Goal: Transaction & Acquisition: Purchase product/service

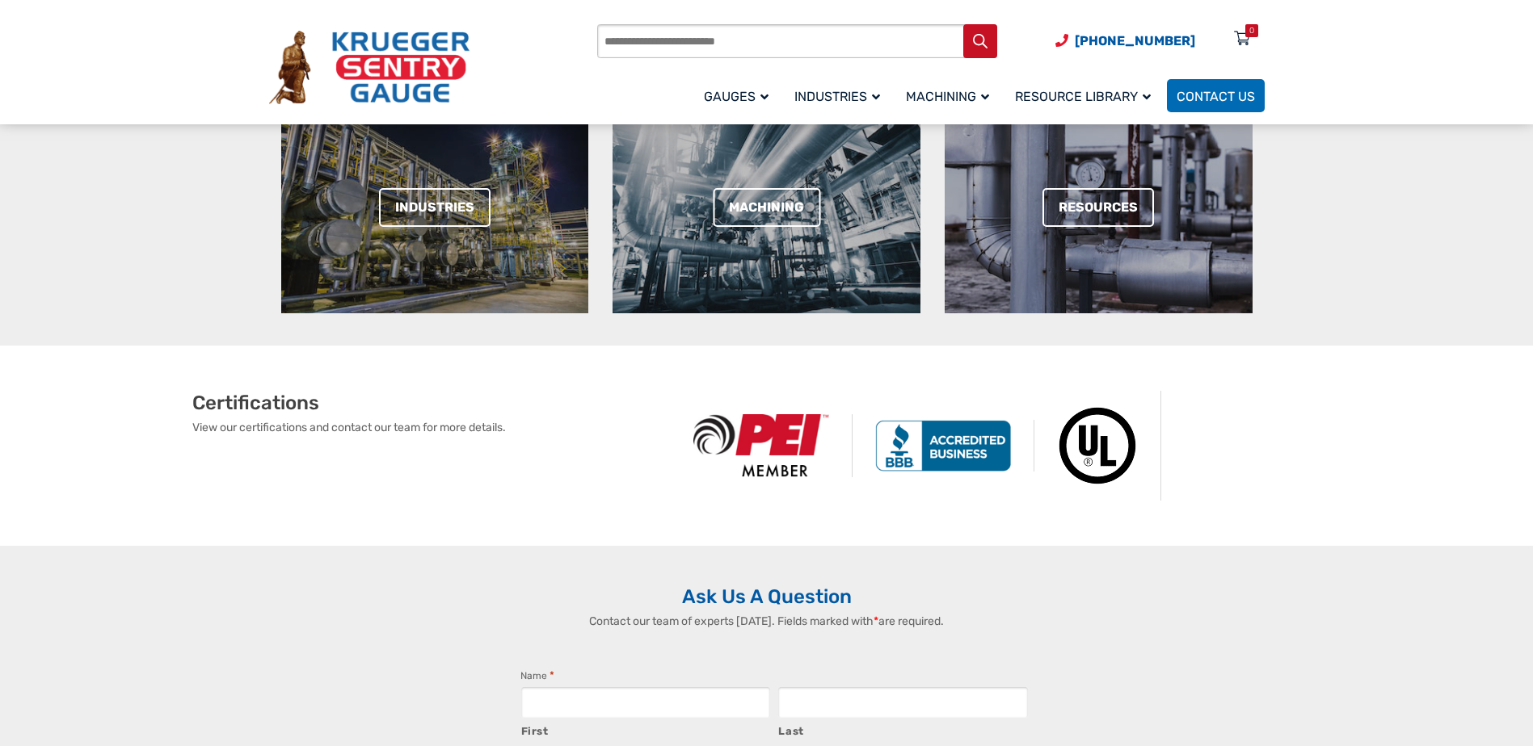
scroll to position [162, 0]
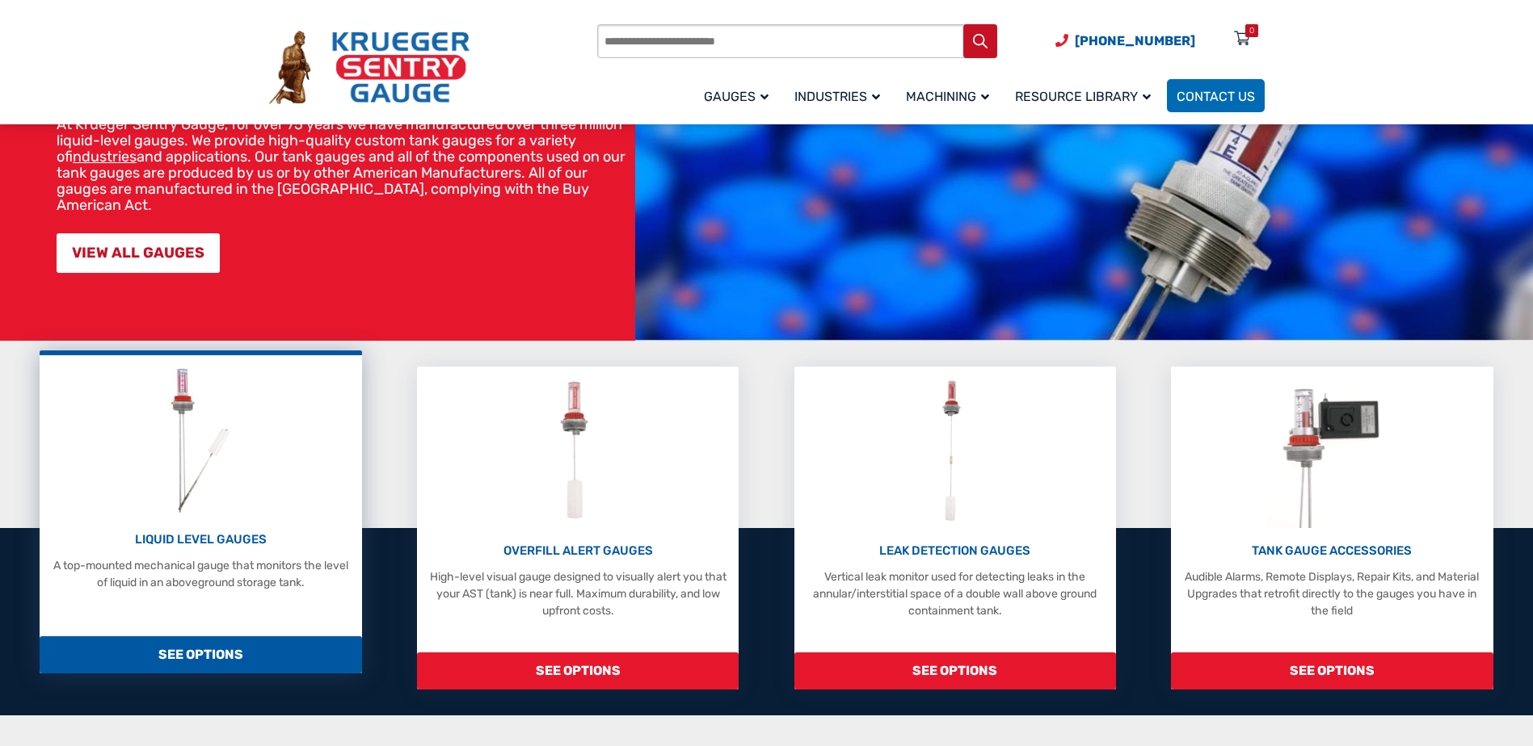
click at [181, 481] on img at bounding box center [201, 440] width 86 height 153
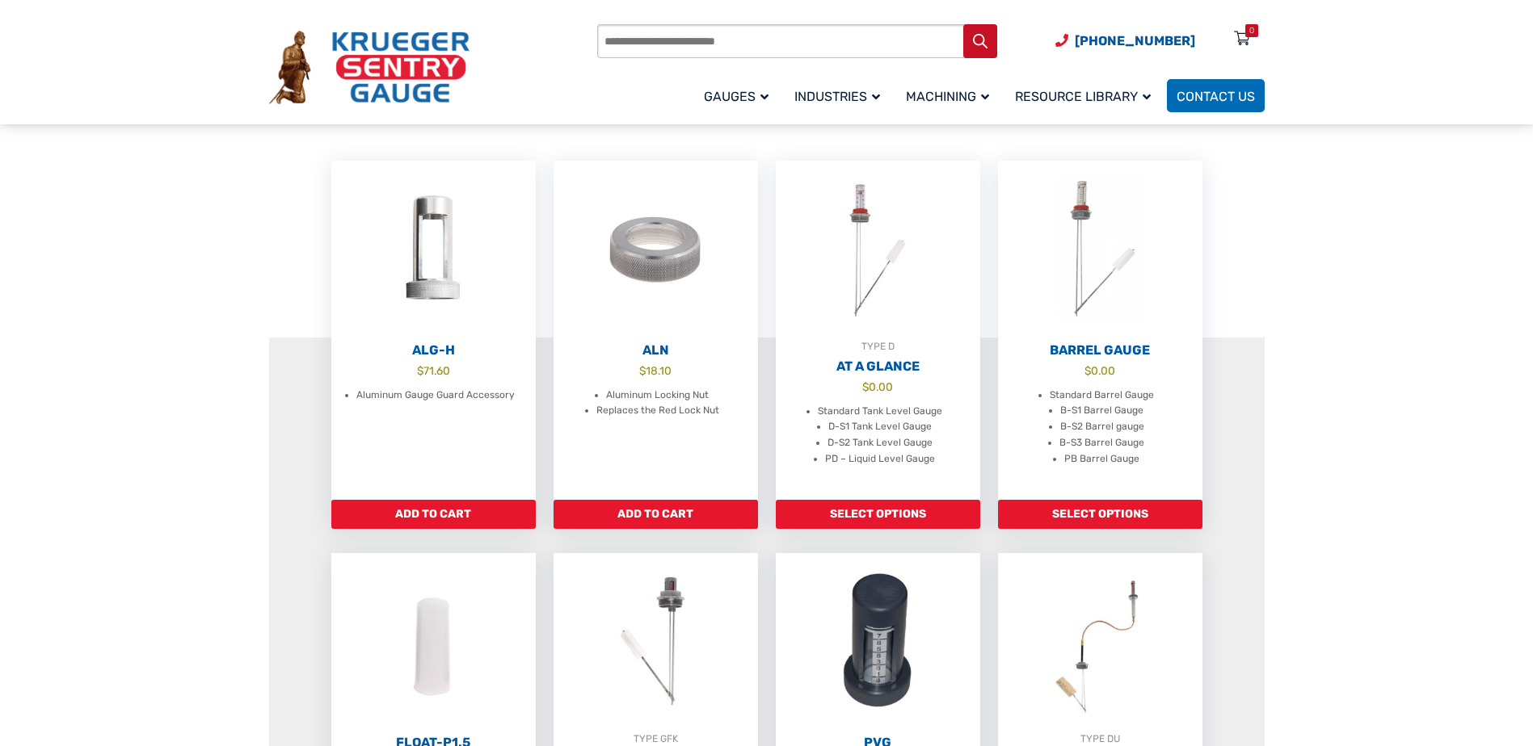
scroll to position [485, 0]
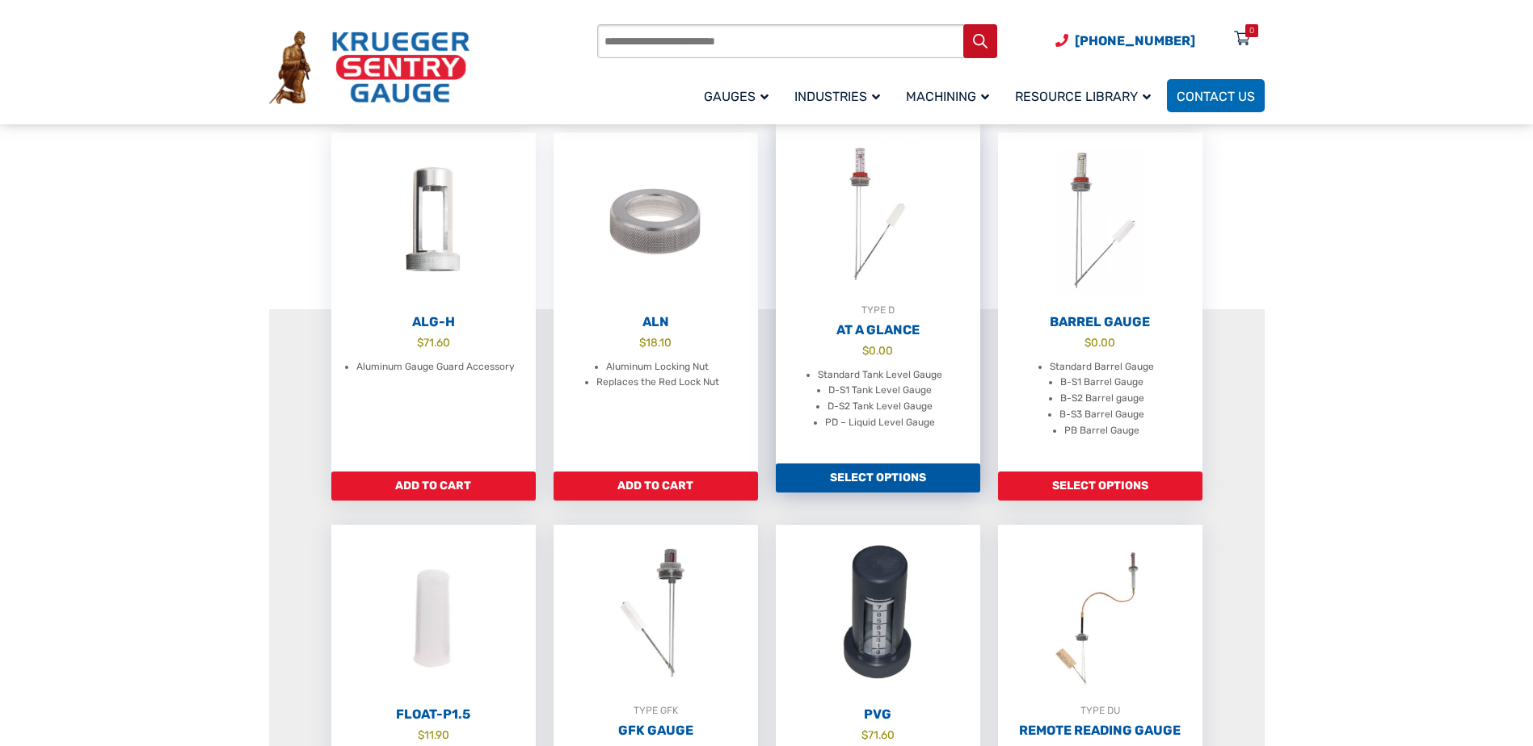
click at [891, 481] on link "Select options" at bounding box center [878, 478] width 204 height 29
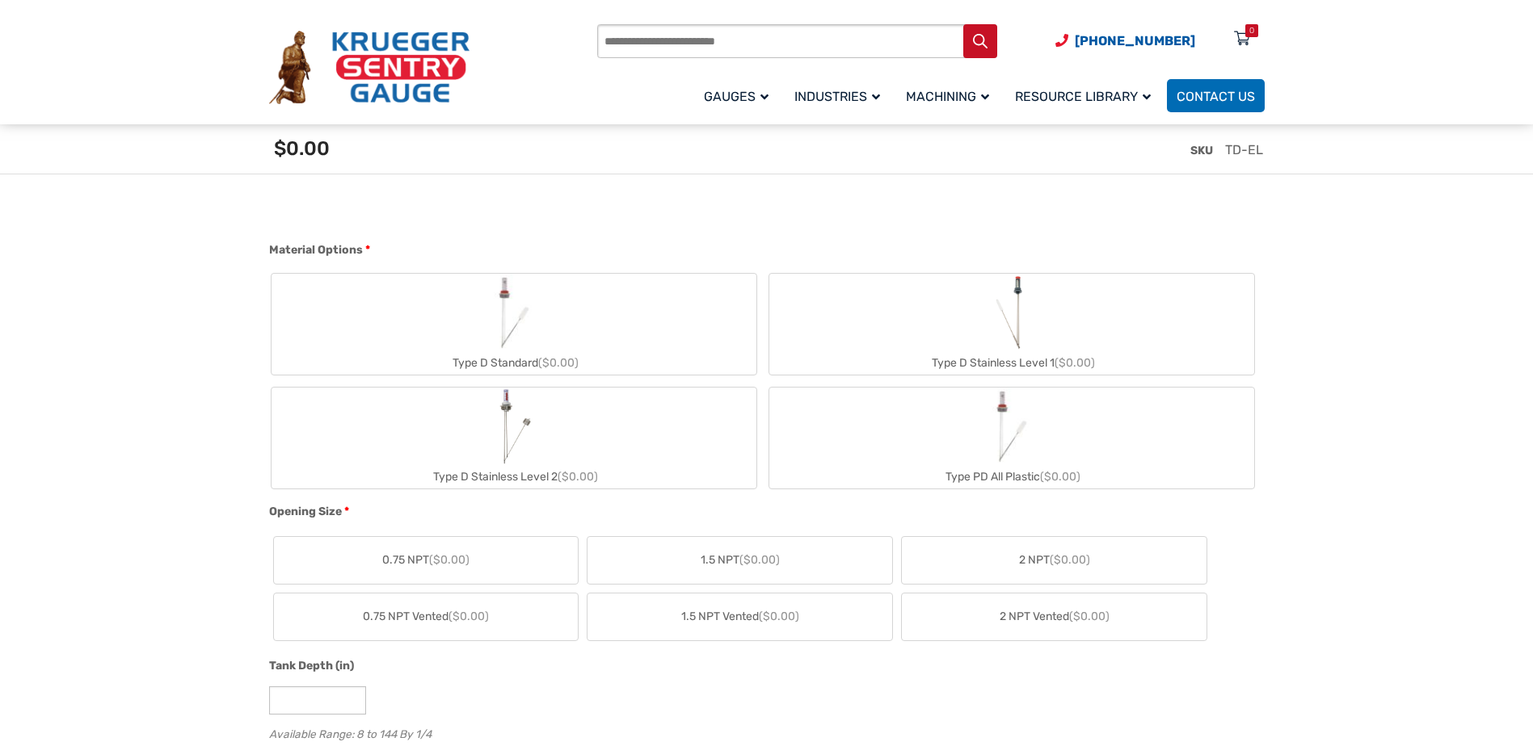
scroll to position [808, 0]
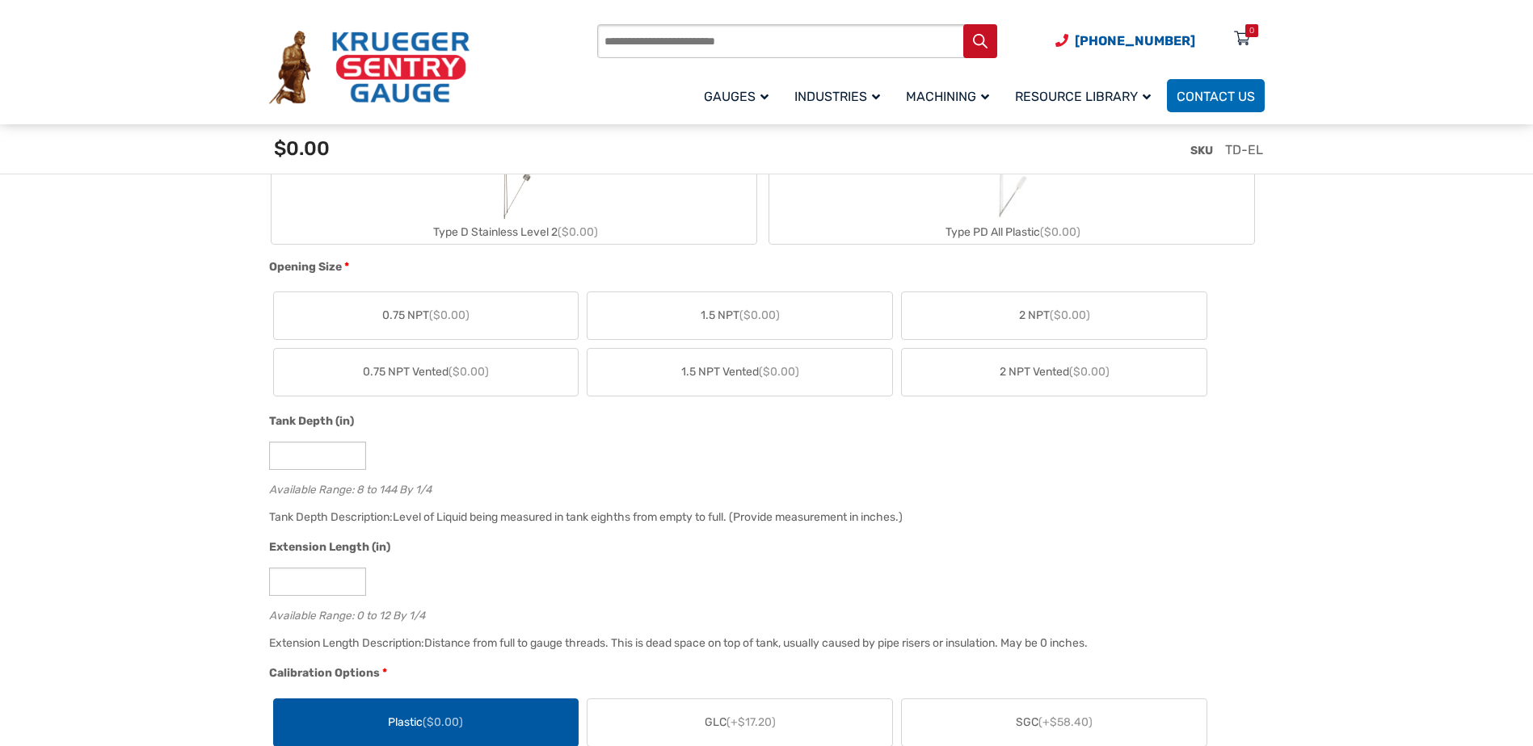
click at [1044, 319] on span "2 NPT ($0.00)" at bounding box center [1054, 315] width 71 height 17
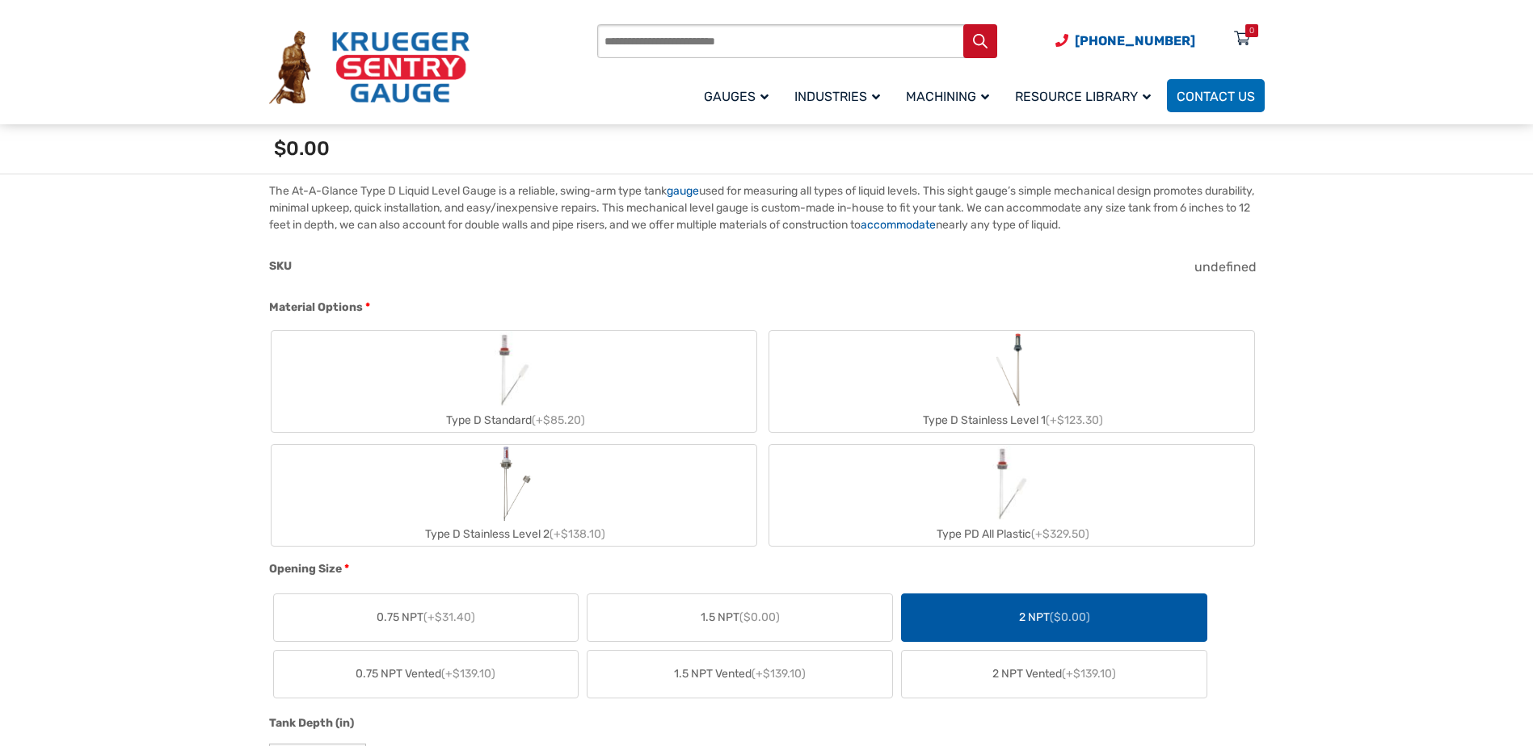
scroll to position [646, 0]
